Goal: Task Accomplishment & Management: Manage account settings

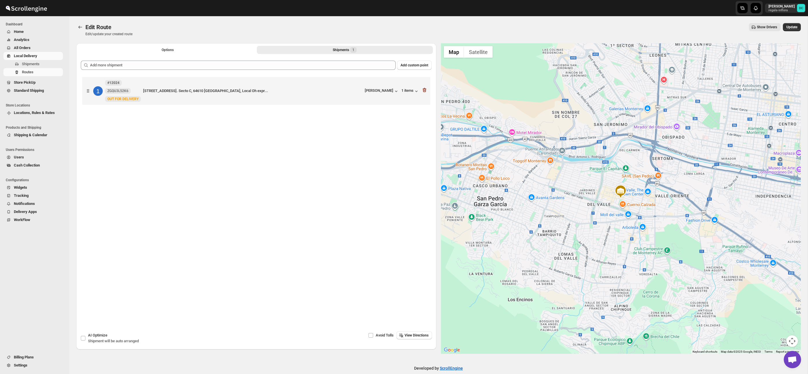
click at [33, 46] on span "All Orders" at bounding box center [38, 48] width 48 height 6
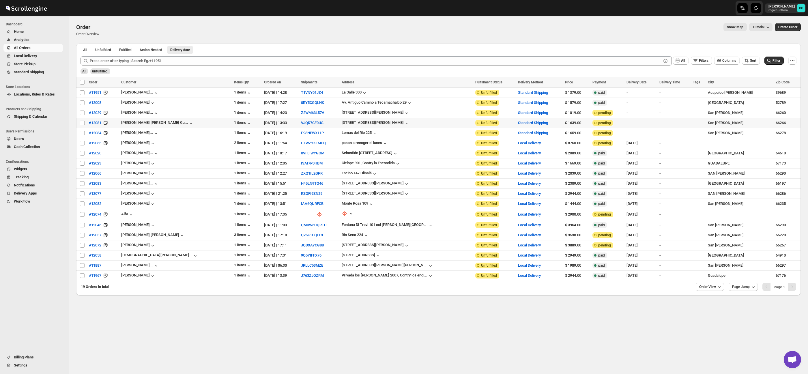
drag, startPoint x: 82, startPoint y: 124, endPoint x: 83, endPoint y: 128, distance: 4.9
click at [82, 124] on input "Select order" at bounding box center [82, 123] width 5 height 5
checkbox input "true"
click at [82, 133] on input "Select order" at bounding box center [82, 133] width 5 height 5
checkbox input "true"
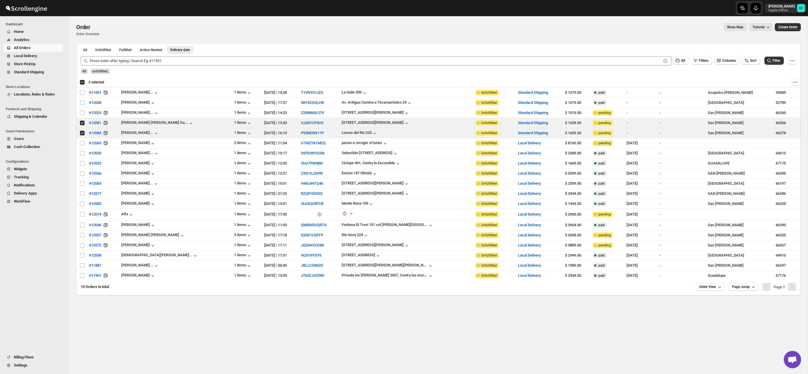
click at [81, 82] on div "Select all 19 orders 2 selected" at bounding box center [92, 82] width 25 height 5
checkbox input "true"
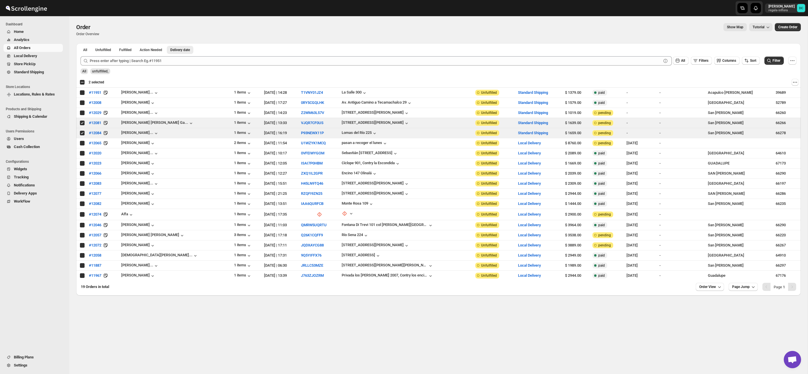
checkbox input "true"
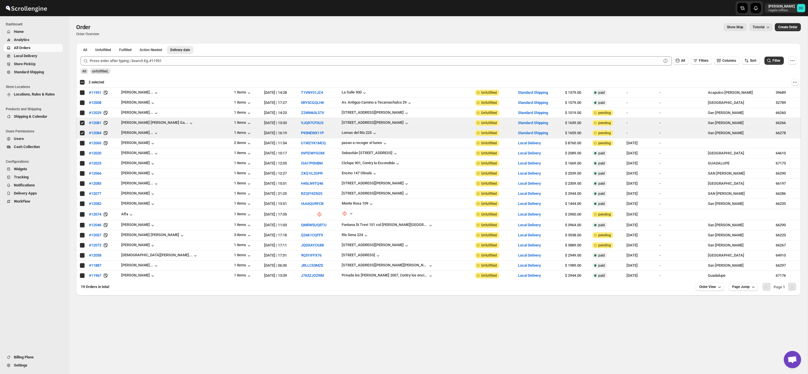
checkbox input "true"
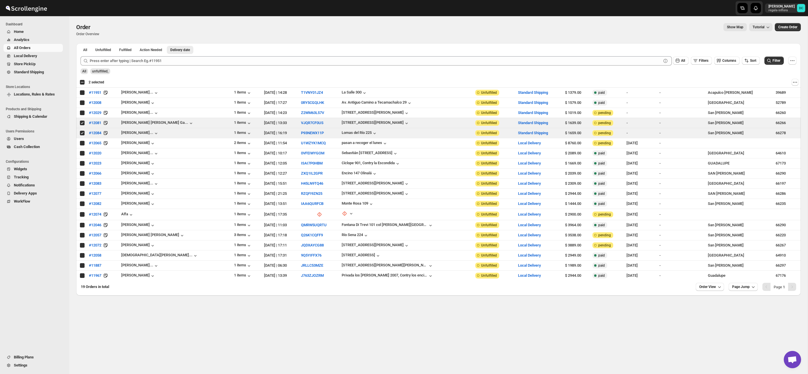
checkbox input "true"
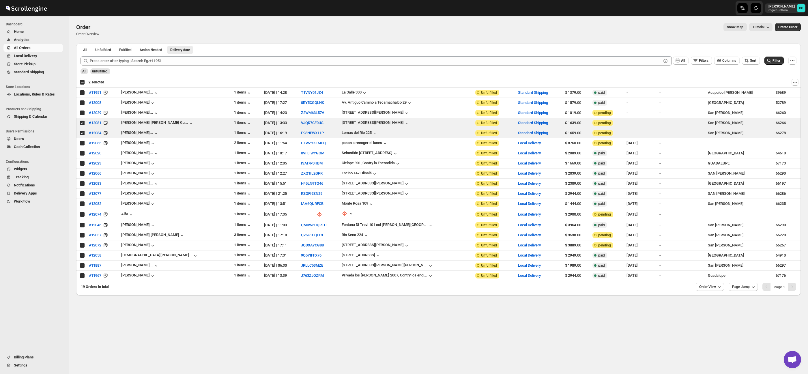
checkbox input "true"
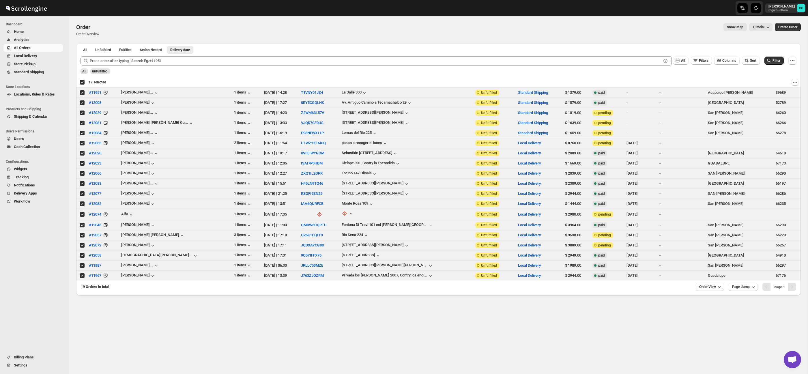
click at [82, 83] on div "Deselect all 19 orders 19 selected" at bounding box center [93, 82] width 27 height 5
checkbox input "false"
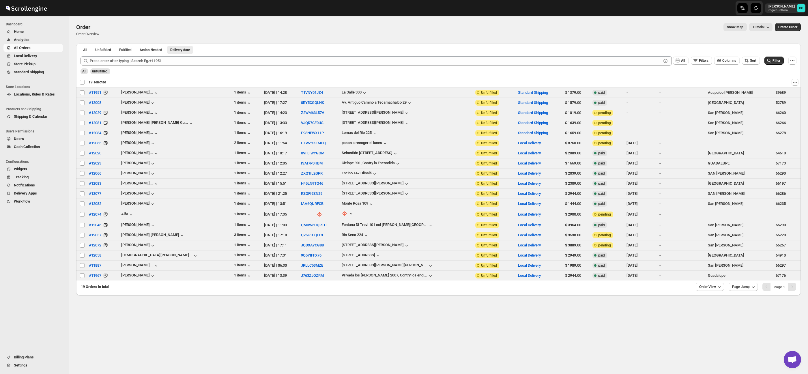
checkbox input "false"
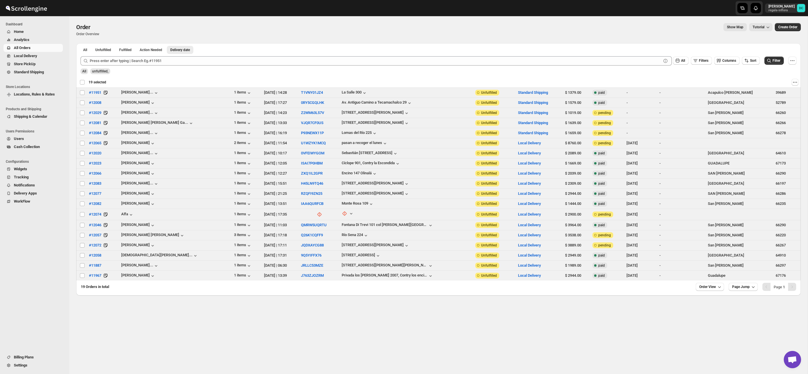
checkbox input "false"
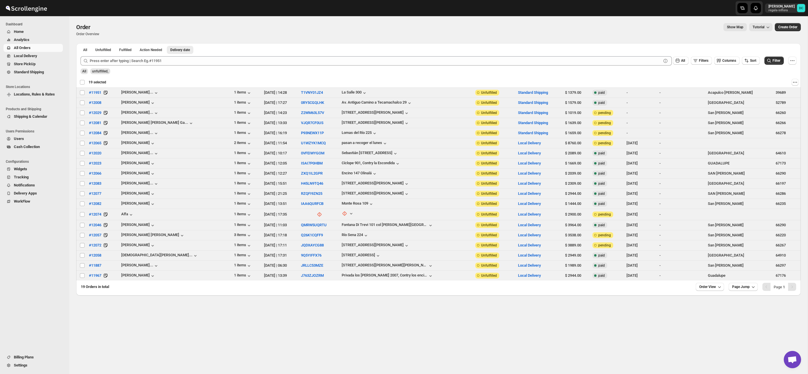
checkbox input "false"
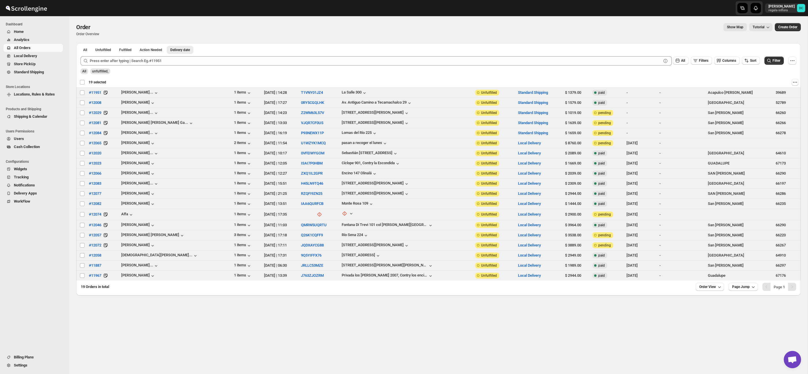
checkbox input "false"
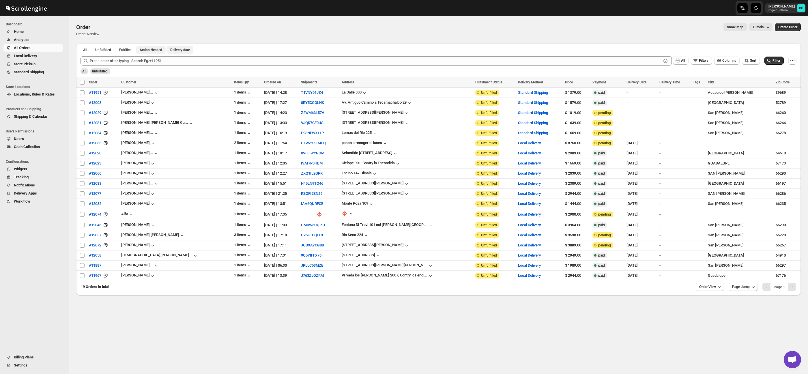
click at [155, 52] on button "Action Needed" at bounding box center [150, 50] width 29 height 8
click at [190, 50] on span "Delivery date" at bounding box center [180, 50] width 20 height 5
